Goal: Check status: Check status

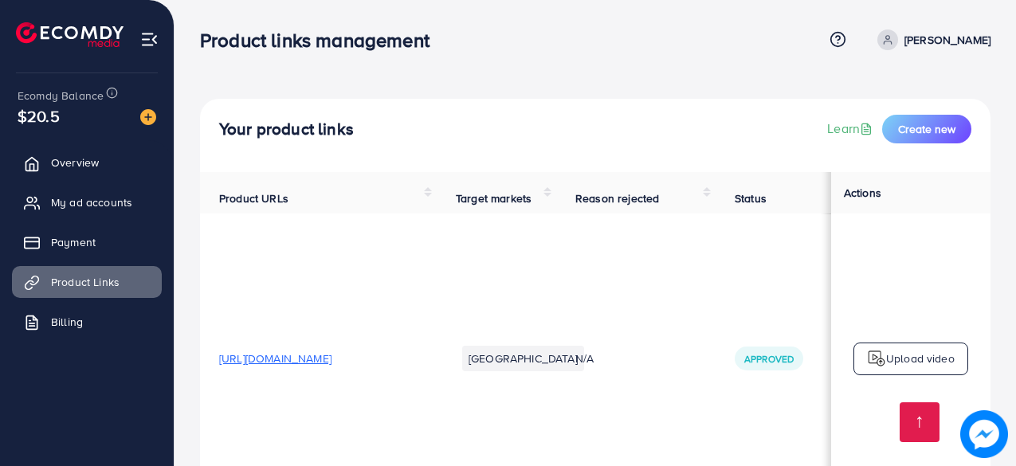
scroll to position [8619, 0]
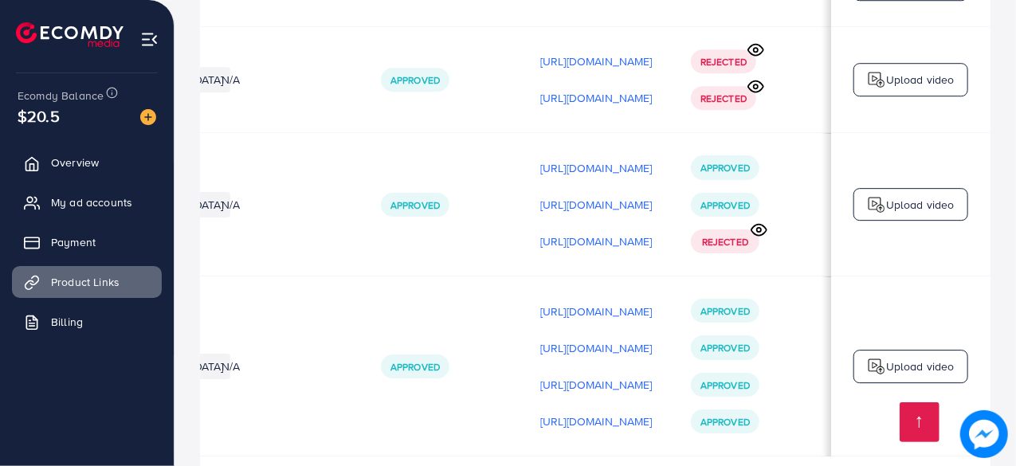
scroll to position [0, 472]
click at [763, 222] on icon at bounding box center [759, 230] width 17 height 17
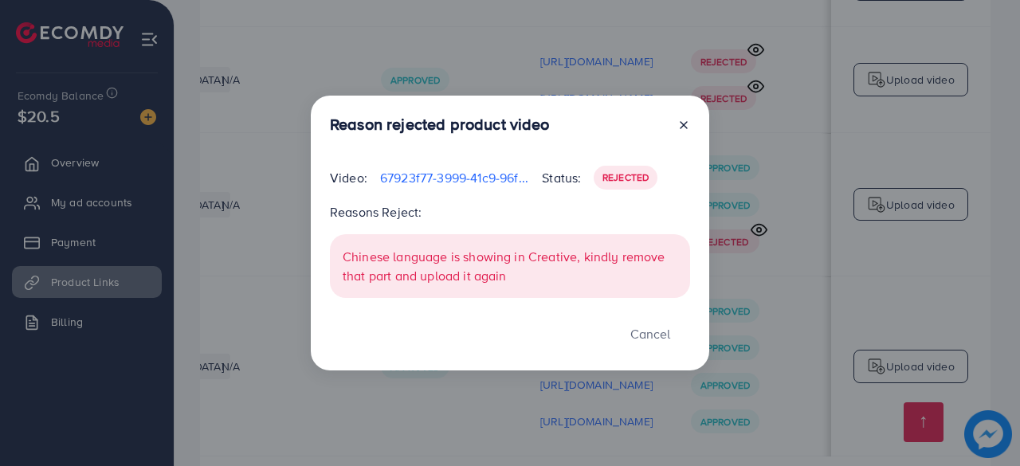
click at [690, 129] on div "Reason rejected product video Video: 67923f77-3999-41c9-96f1-c5eb6f7c8143-17603…" at bounding box center [510, 233] width 398 height 275
click at [685, 129] on icon at bounding box center [683, 125] width 13 height 13
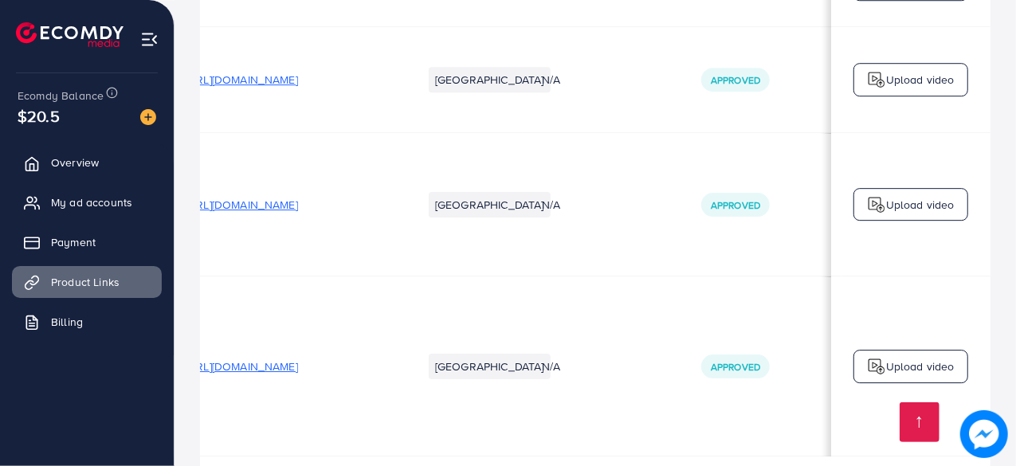
scroll to position [0, 0]
